Goal: Task Accomplishment & Management: Complete application form

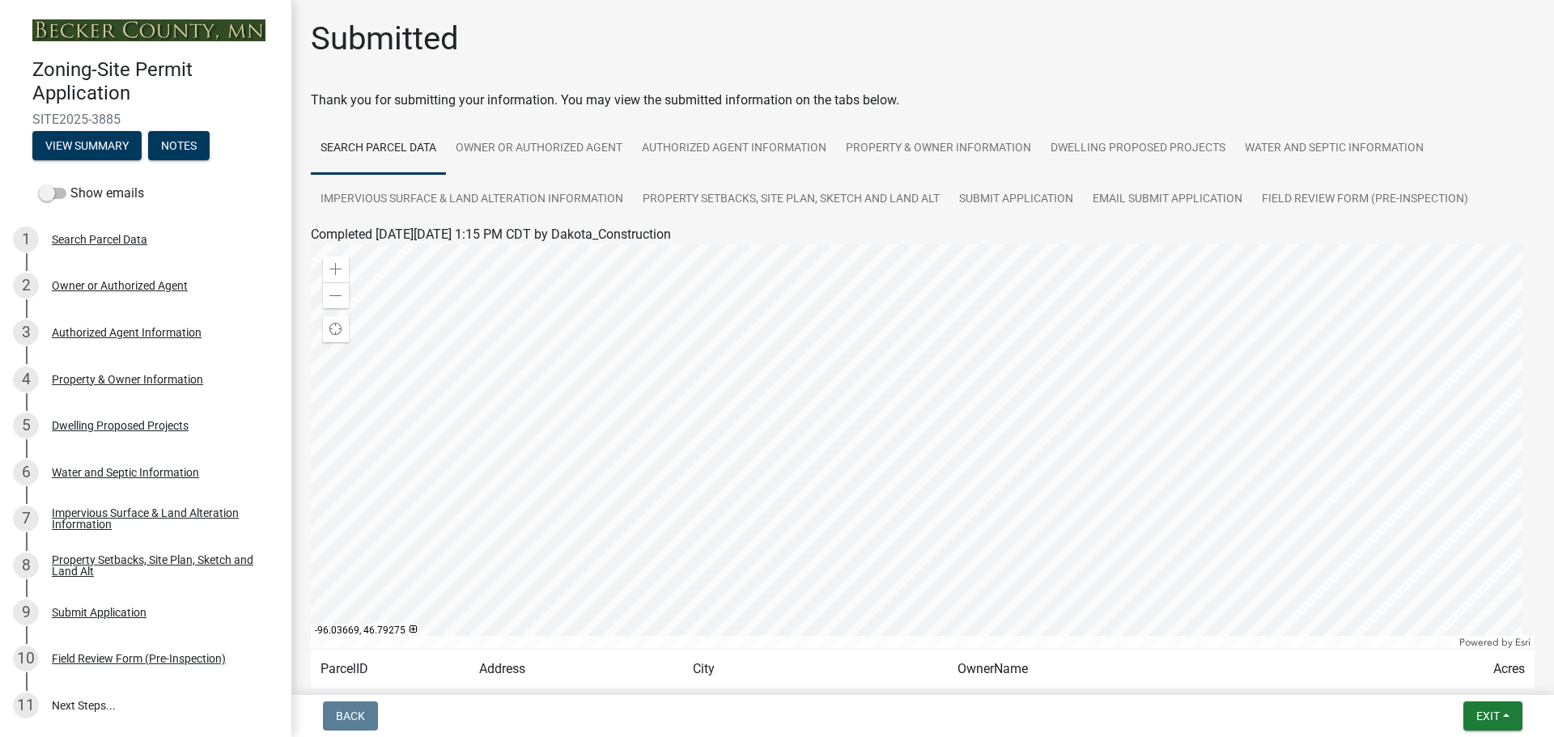
click at [113, 29] on img at bounding box center [148, 30] width 233 height 22
click at [1503, 727] on button "Exit" at bounding box center [1492, 716] width 59 height 29
click at [1459, 672] on button "Save & Exit" at bounding box center [1457, 674] width 129 height 39
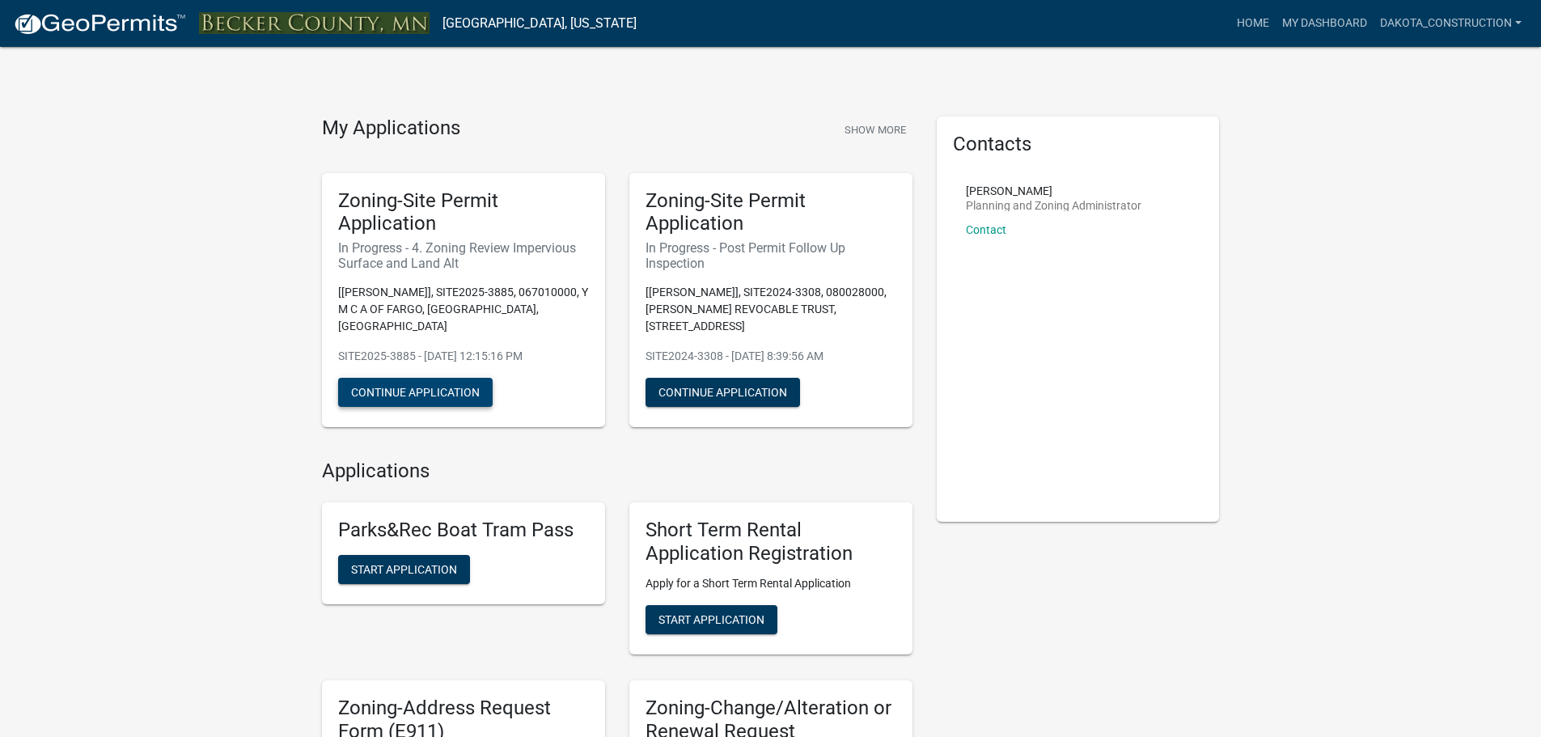
click at [422, 380] on button "Continue Application" at bounding box center [415, 392] width 155 height 29
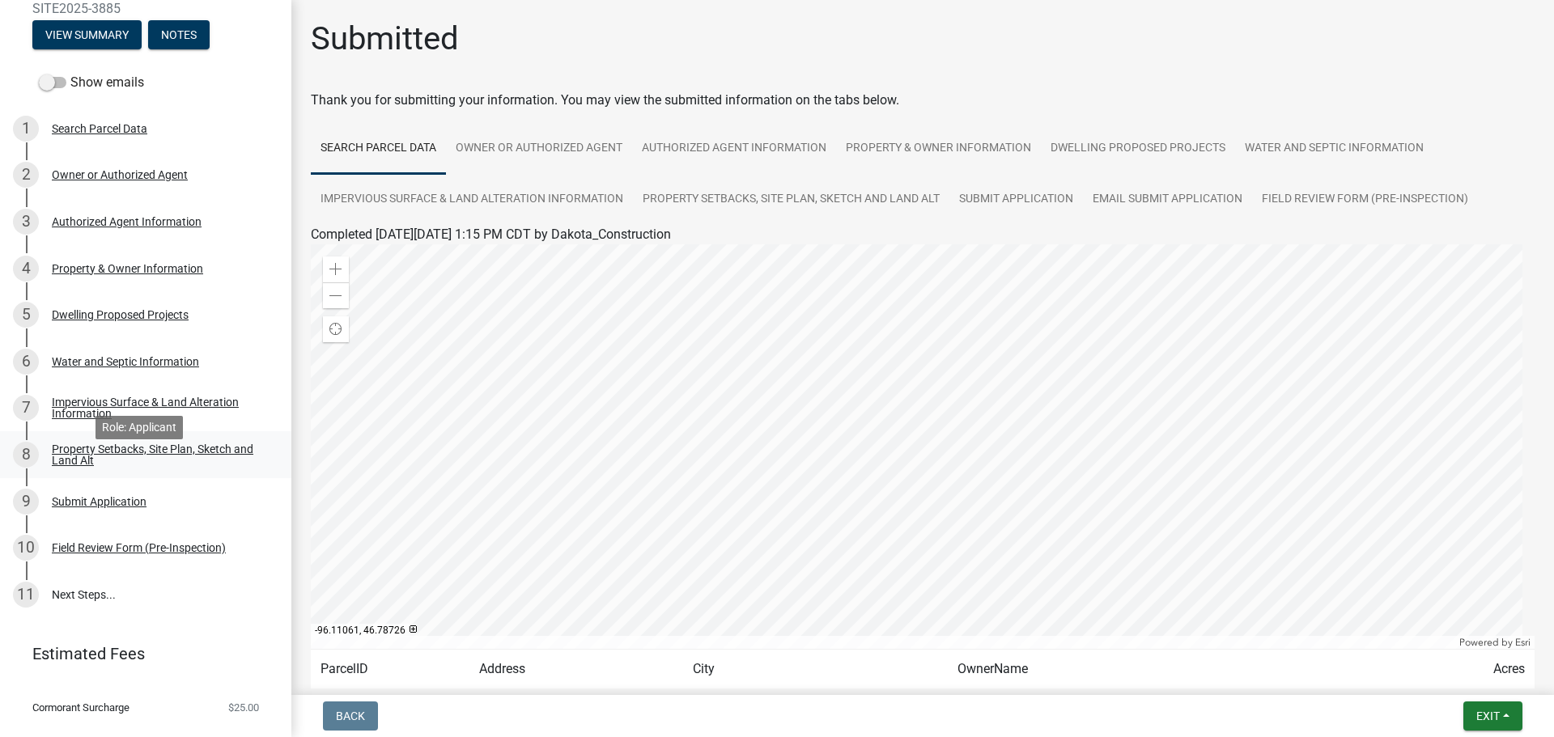
scroll to position [142, 0]
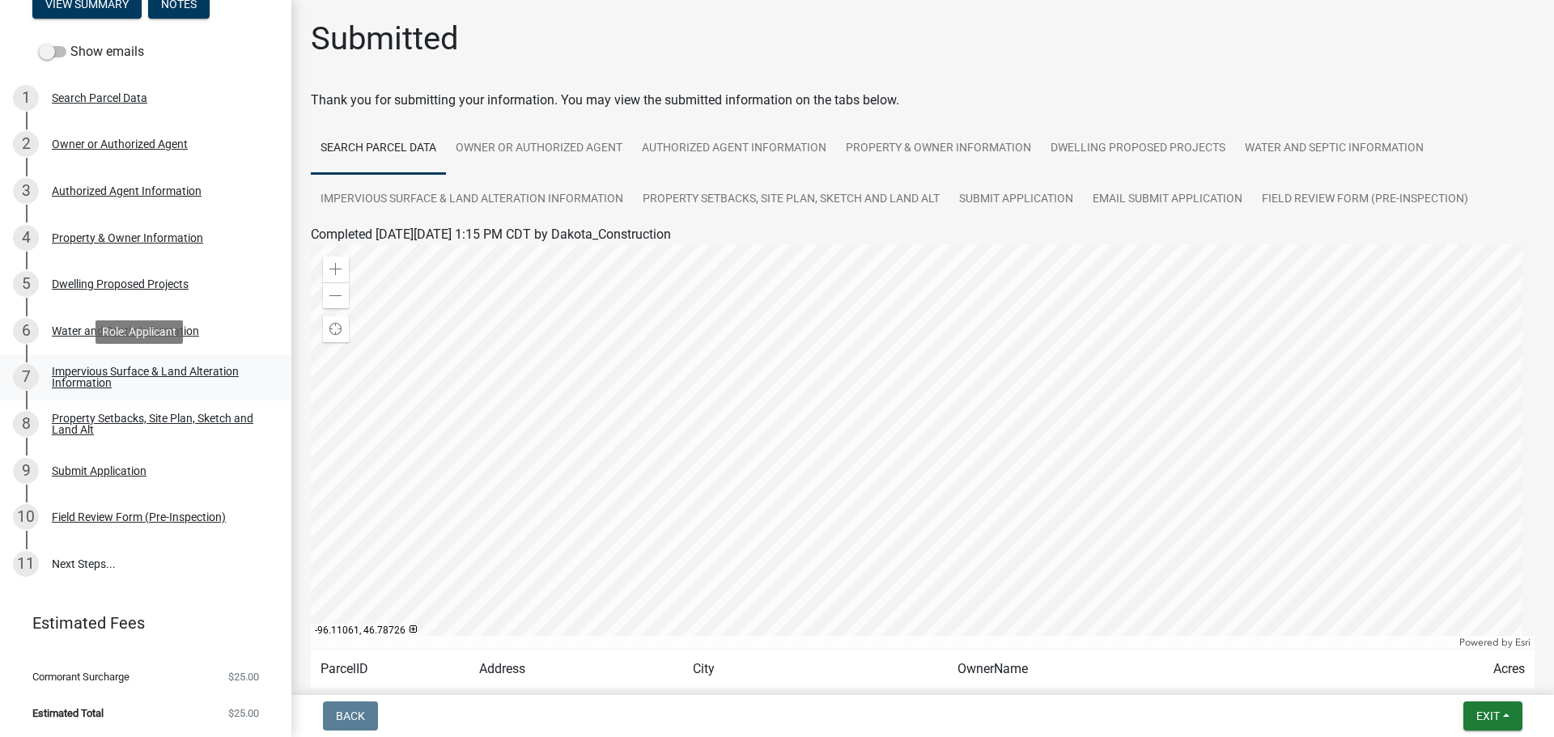
click at [123, 369] on div "Impervious Surface & Land Alteration Information" at bounding box center [159, 377] width 214 height 23
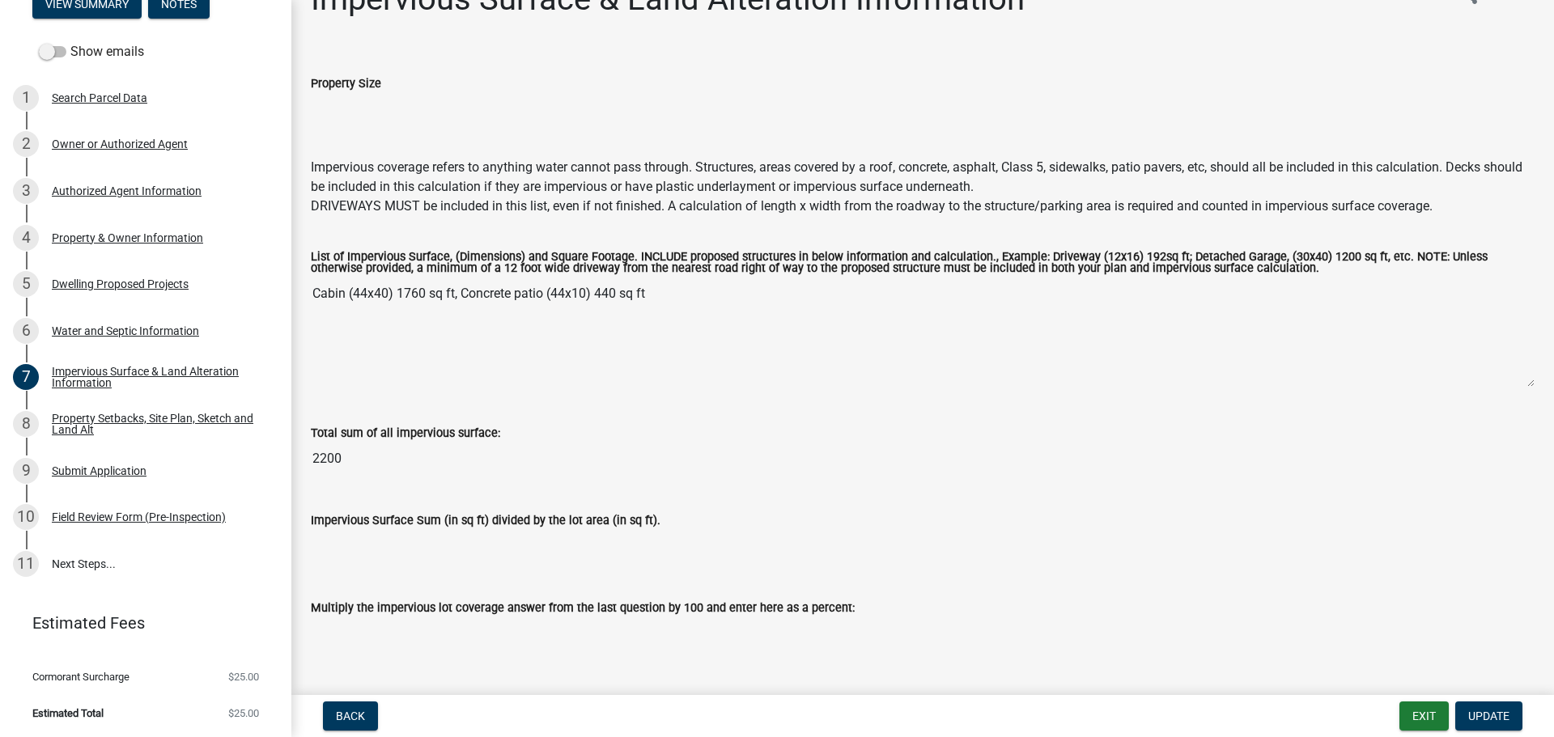
scroll to position [78, 0]
